Goal: Task Accomplishment & Management: Use online tool/utility

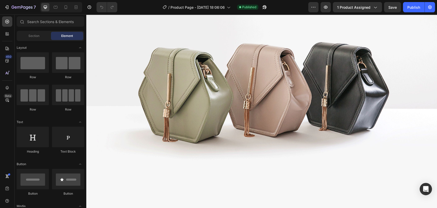
scroll to position [1392, 0]
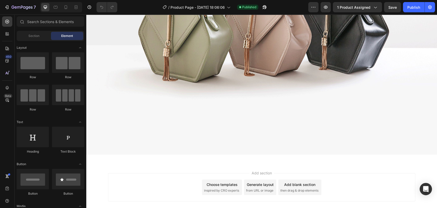
drag, startPoint x: 434, startPoint y: 90, endPoint x: 508, endPoint y: 205, distance: 136.4
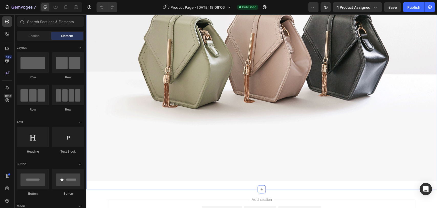
scroll to position [1364, 0]
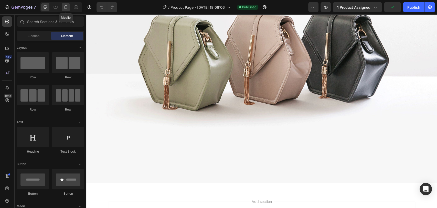
click at [66, 7] on icon at bounding box center [65, 7] width 5 height 5
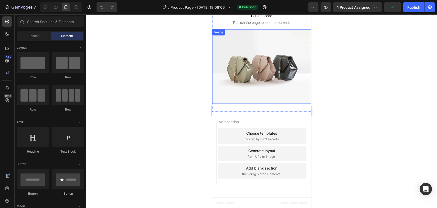
scroll to position [1453, 0]
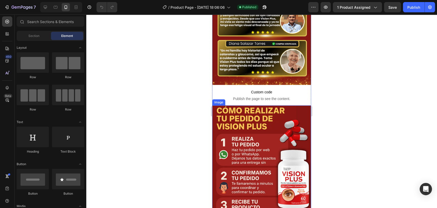
scroll to position [1397, 0]
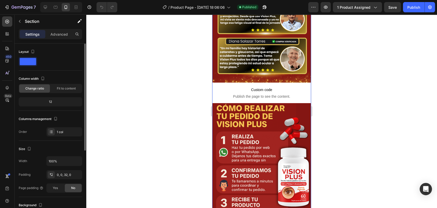
drag, startPoint x: 54, startPoint y: 101, endPoint x: 43, endPoint y: 102, distance: 10.3
click at [43, 102] on div "12" at bounding box center [50, 101] width 61 height 7
click at [60, 88] on span "Fit to content" at bounding box center [66, 88] width 19 height 5
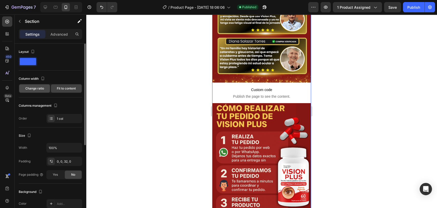
click at [37, 90] on span "Change ratio" at bounding box center [34, 88] width 19 height 5
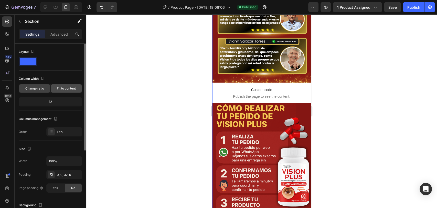
click at [67, 85] on div "Fit to content" at bounding box center [66, 88] width 31 height 8
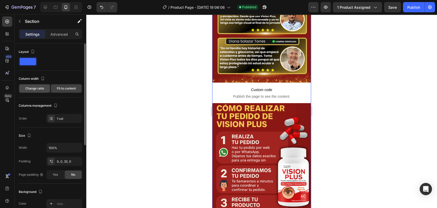
click at [45, 88] on div "Change ratio" at bounding box center [34, 88] width 31 height 8
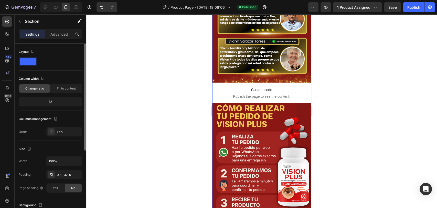
scroll to position [85, 0]
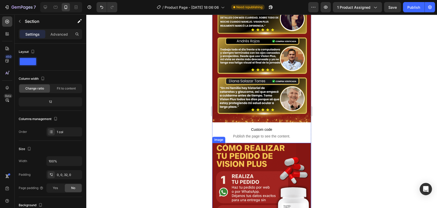
scroll to position [1197, 0]
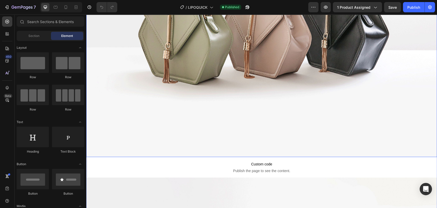
scroll to position [427, 0]
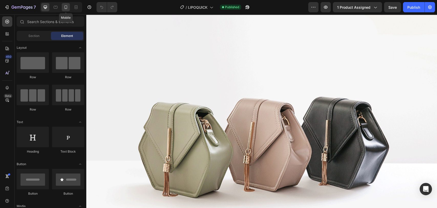
click at [65, 9] on icon at bounding box center [65, 7] width 5 height 5
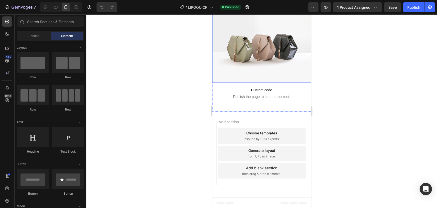
scroll to position [1239, 0]
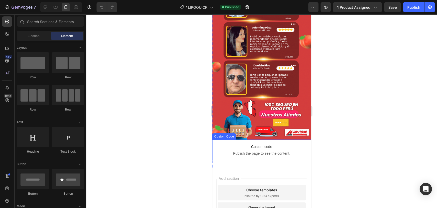
click at [253, 143] on span "Custom code" at bounding box center [261, 146] width 99 height 6
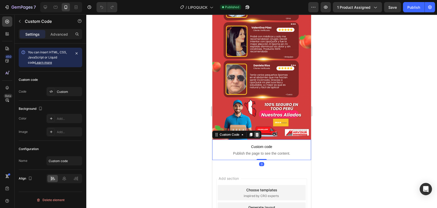
click at [256, 132] on icon at bounding box center [257, 134] width 4 height 4
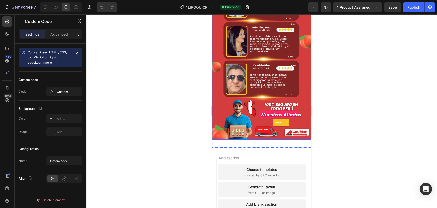
scroll to position [1219, 0]
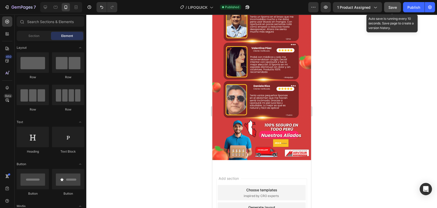
click at [396, 8] on span "Save" at bounding box center [392, 7] width 8 height 4
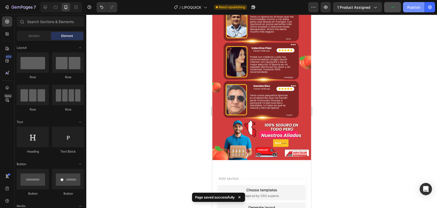
click at [412, 7] on div "Publish" at bounding box center [413, 7] width 13 height 5
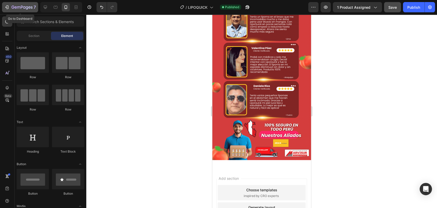
click at [6, 9] on icon "button" at bounding box center [6, 7] width 5 height 5
